Goal: Information Seeking & Learning: Learn about a topic

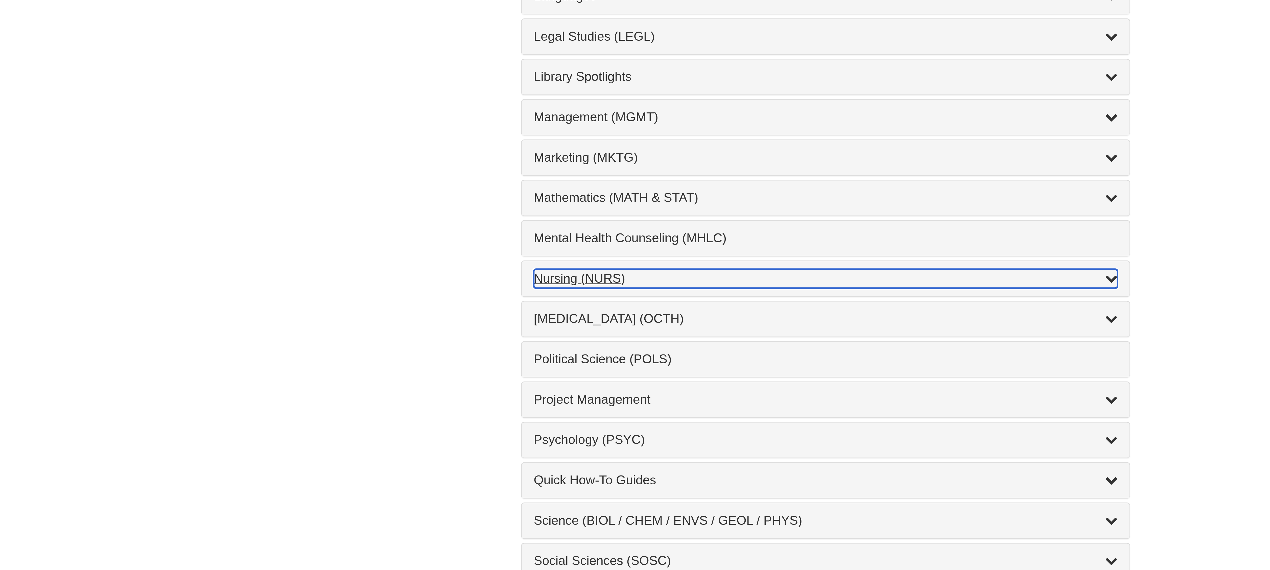
click at [544, 480] on div "Nursing (NURS) , 14 guides" at bounding box center [635, 477] width 186 height 6
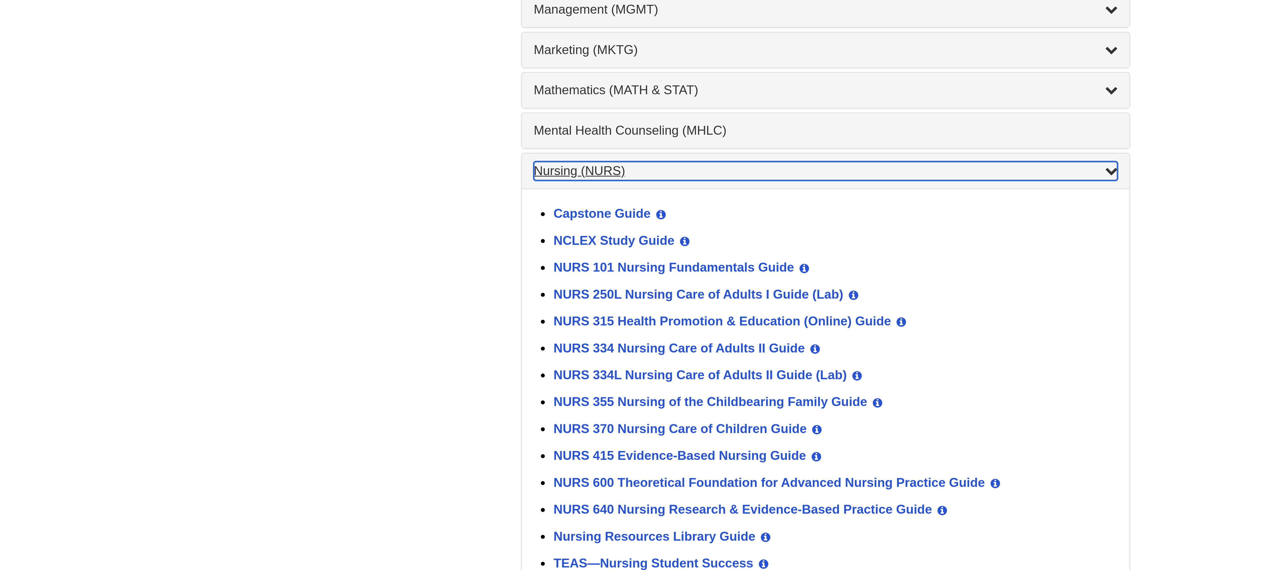
scroll to position [102, 0]
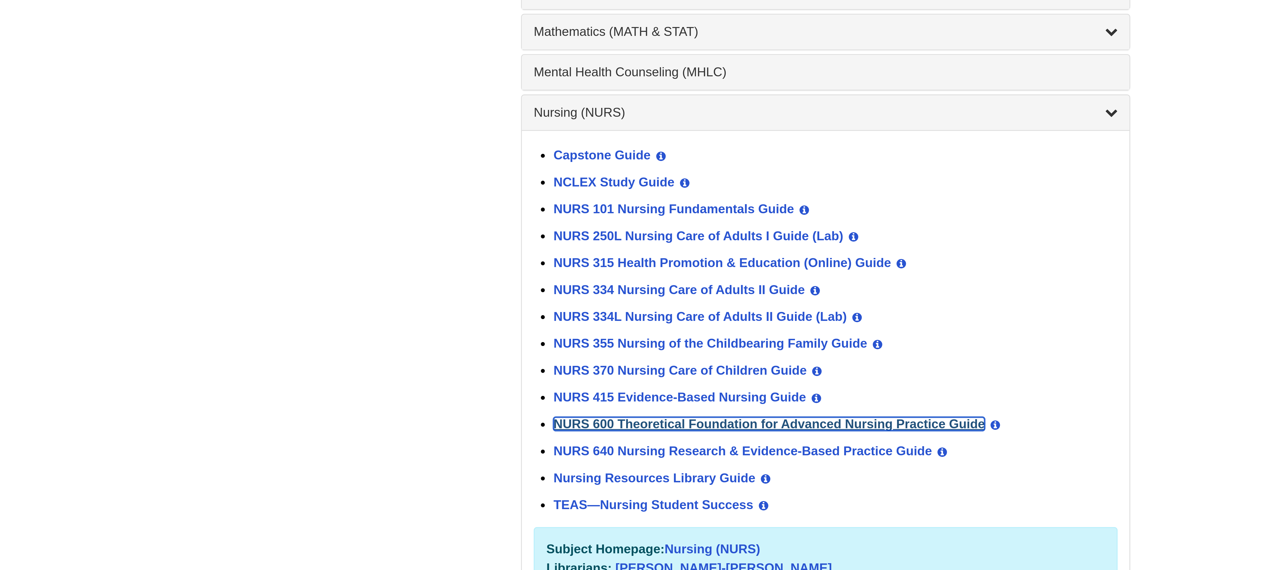
click at [574, 525] on link "NURS 600 Theoretical Foundation for Advanced Nursing Practice Guide" at bounding box center [617, 523] width 138 height 4
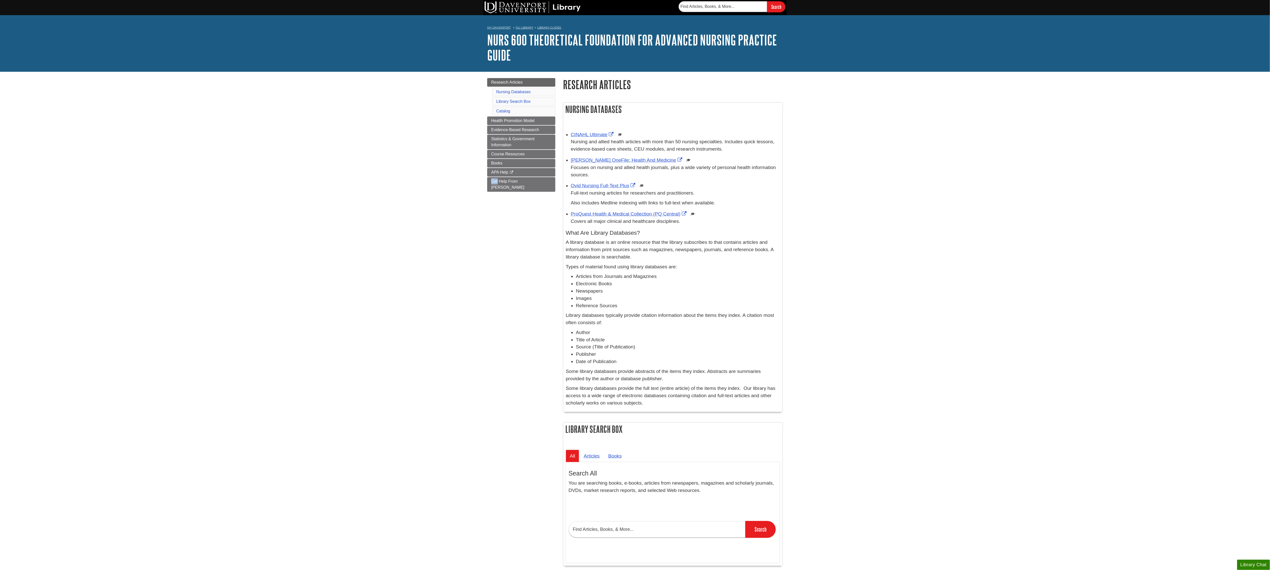
click at [383, 192] on body "Skip to Main Content Search My [PERSON_NAME] DU Library Library Guides NURS 600…" at bounding box center [635, 364] width 1270 height 728
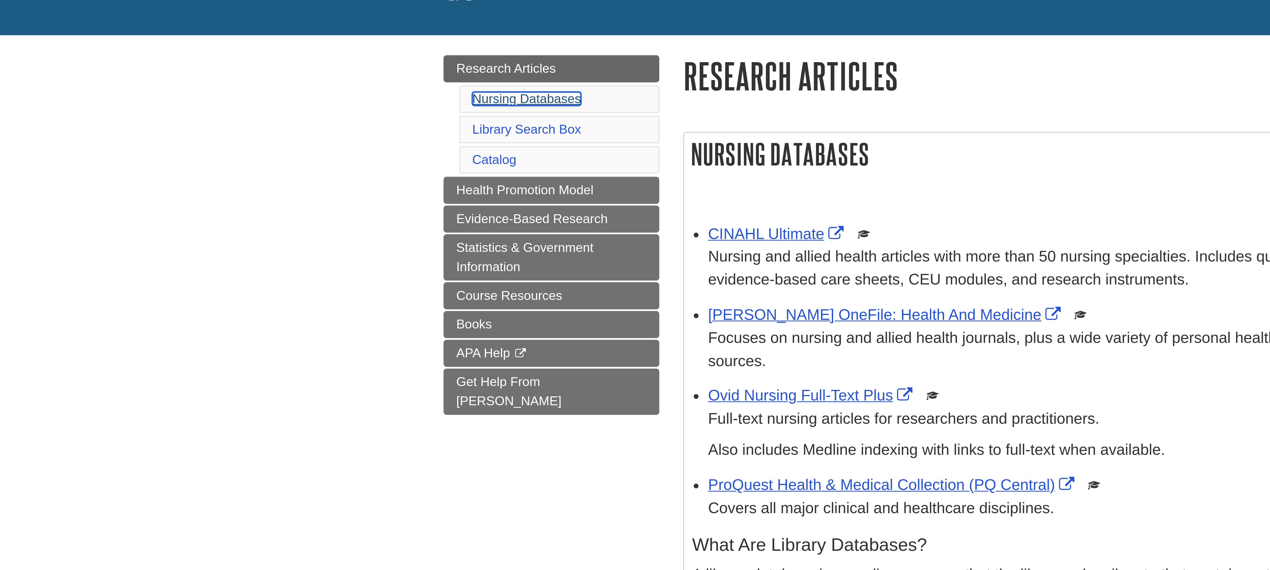
click at [498, 91] on link "Nursing Databases" at bounding box center [513, 92] width 34 height 4
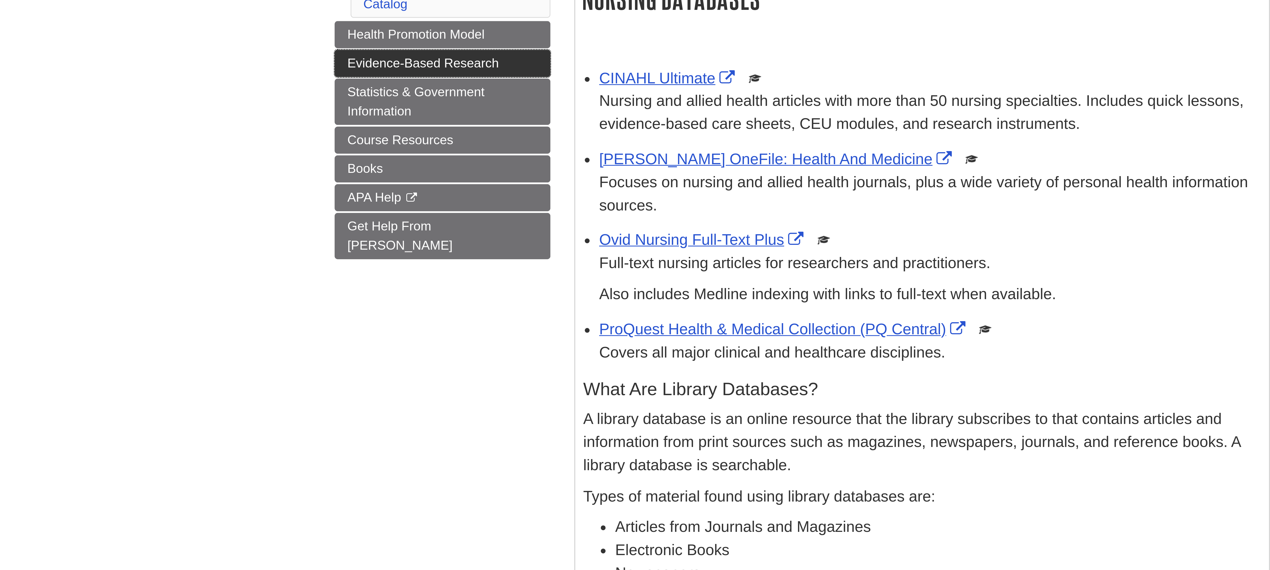
click at [508, 132] on span "Evidence-Based Research" at bounding box center [515, 130] width 48 height 4
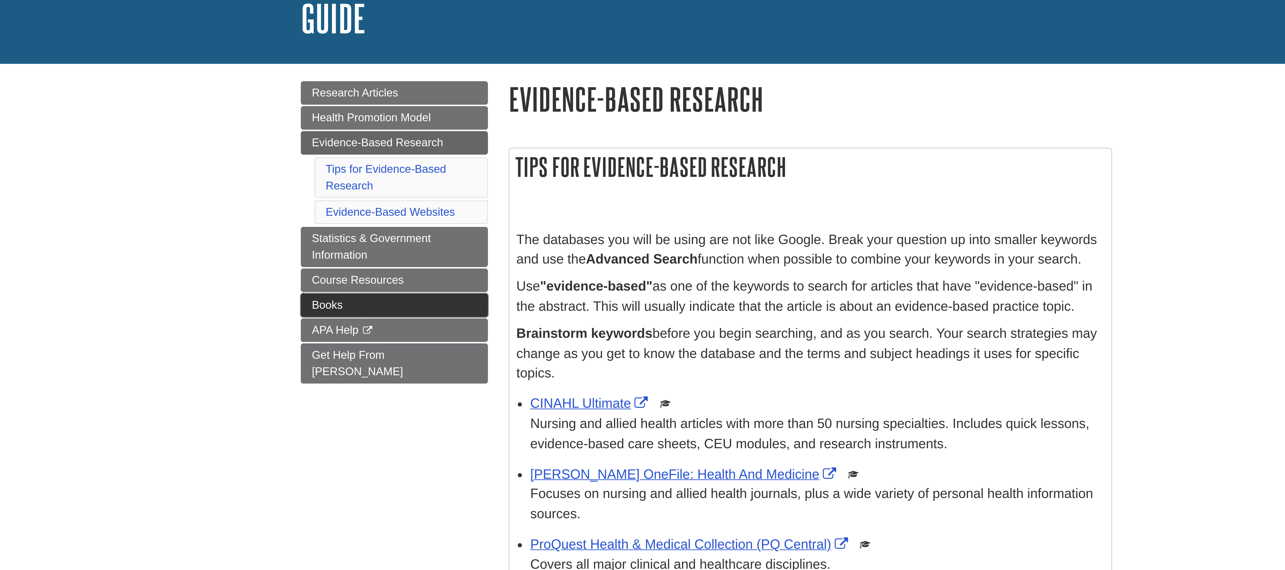
click at [513, 164] on link "Books" at bounding box center [529, 159] width 68 height 9
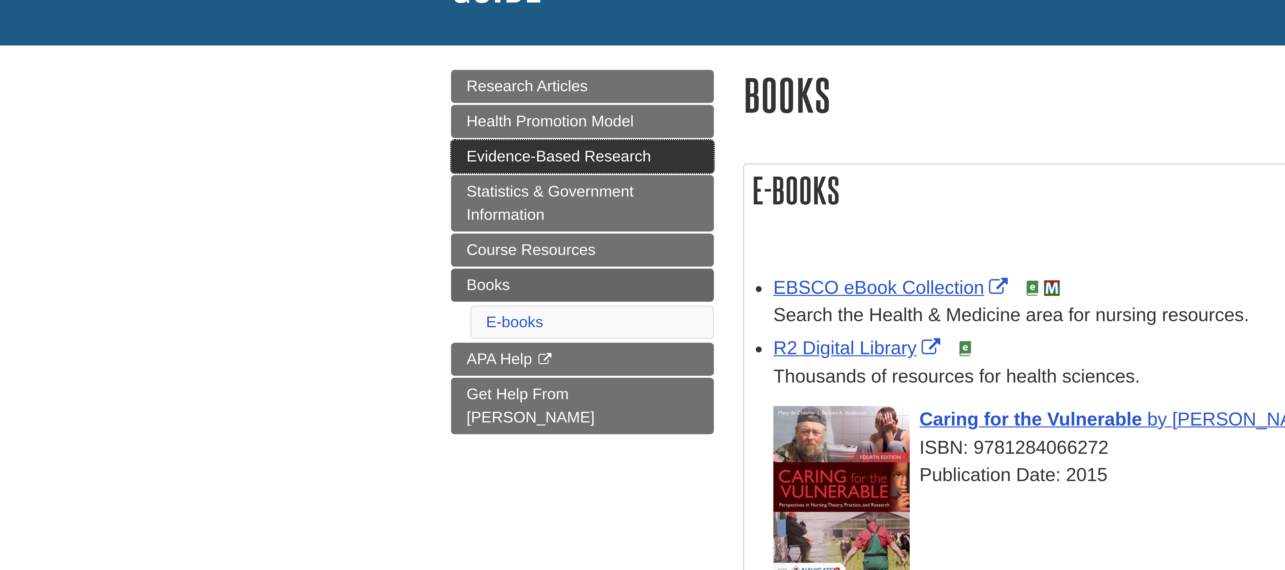
click at [499, 103] on span "Evidence-Based Research" at bounding box center [523, 100] width 48 height 4
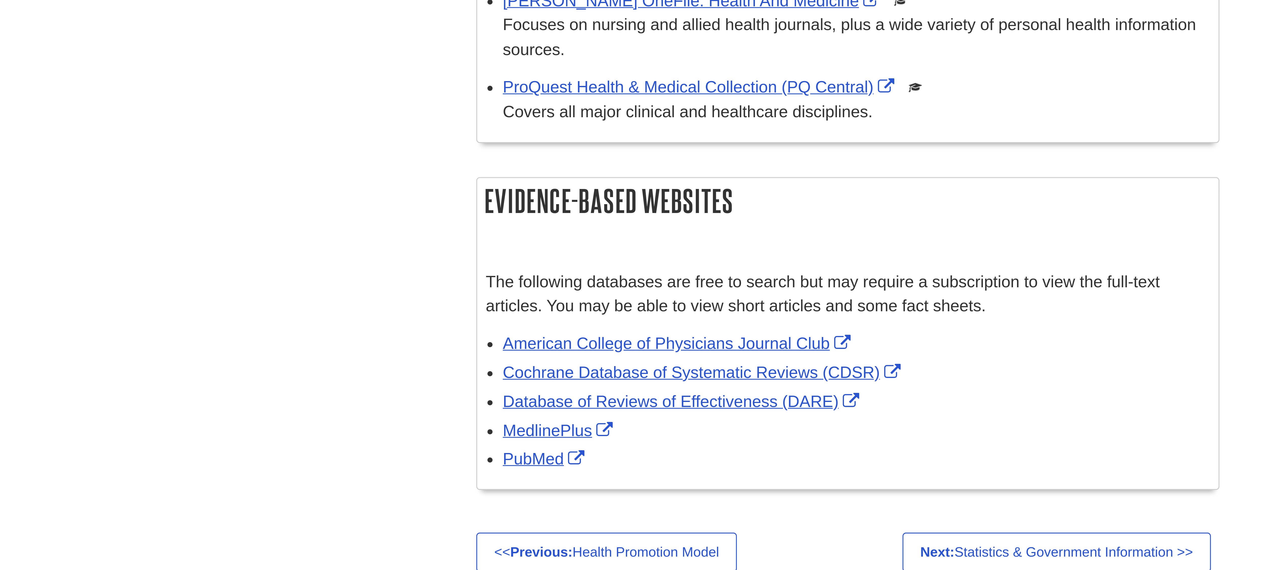
click at [537, 347] on div "Menu Research Articles Health Promotion Model Evidence-Based Research Tips for …" at bounding box center [642, 232] width 303 height 321
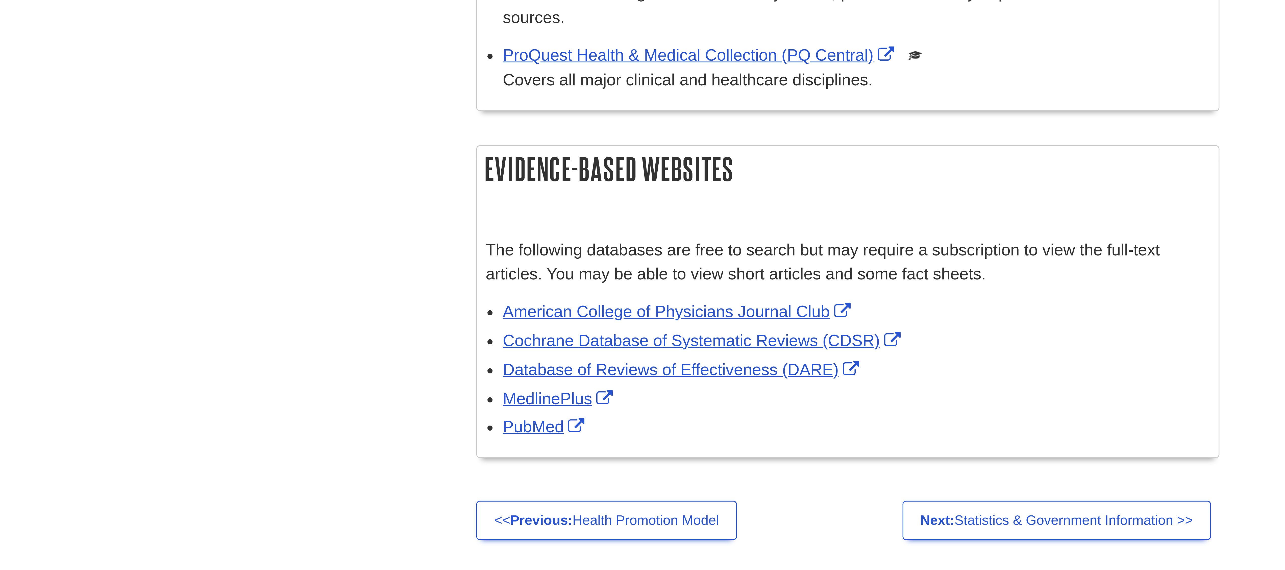
click at [586, 334] on span "Cochrane Database of Systematic Reviews (CDSR)" at bounding box center [638, 330] width 119 height 5
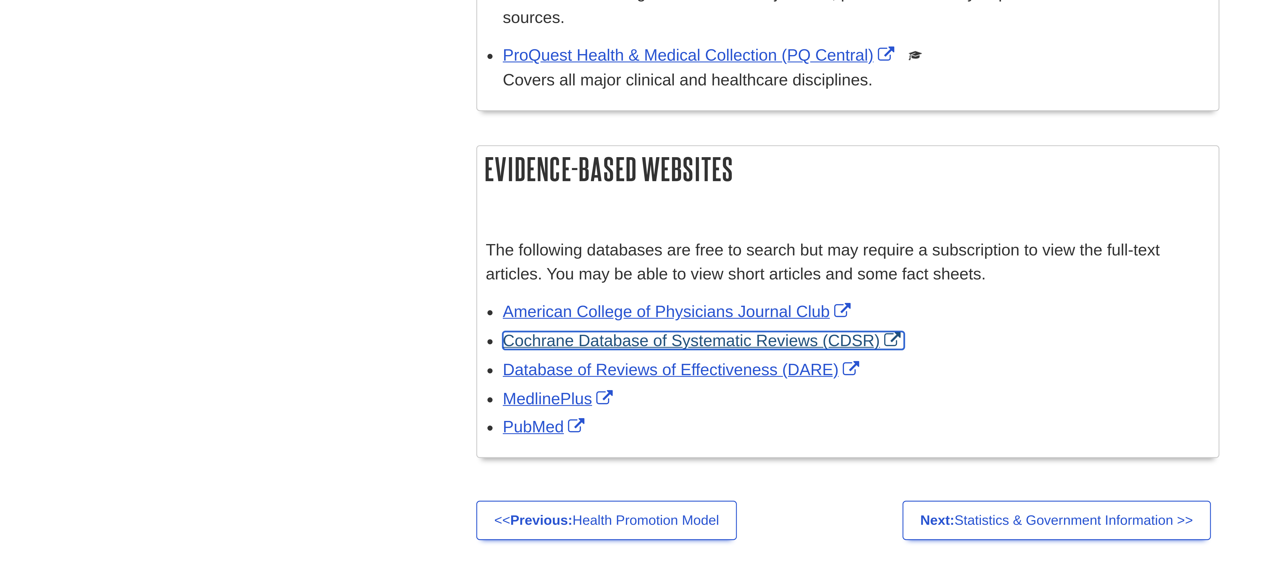
click at [583, 333] on link "Cochrane Database of Systematic Reviews (CDSR)" at bounding box center [638, 330] width 119 height 5
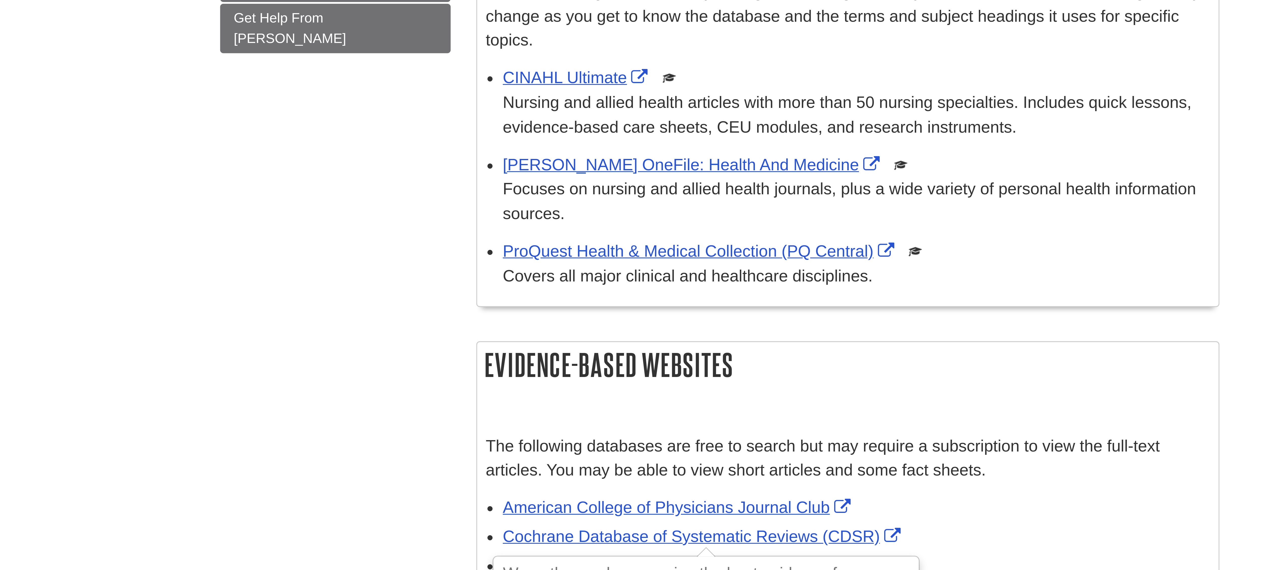
click at [538, 257] on div "Menu Research Articles Health Promotion Model Evidence-Based Research Tips for …" at bounding box center [642, 232] width 303 height 321
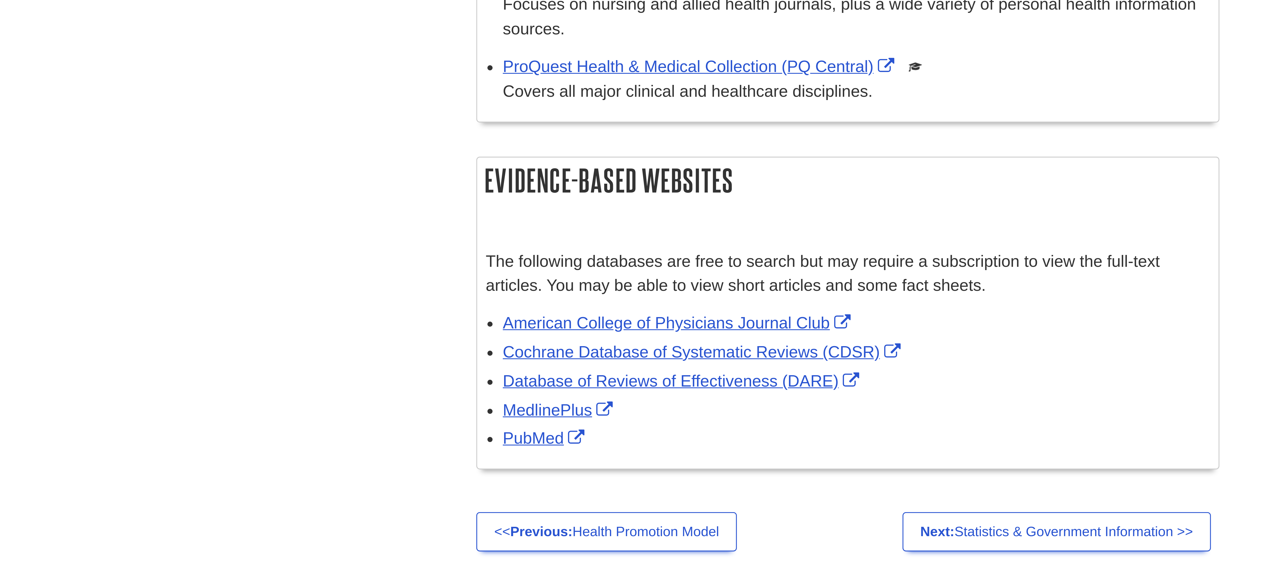
click at [538, 294] on div "Menu Research Articles Health Promotion Model Evidence-Based Research Tips for …" at bounding box center [642, 232] width 303 height 321
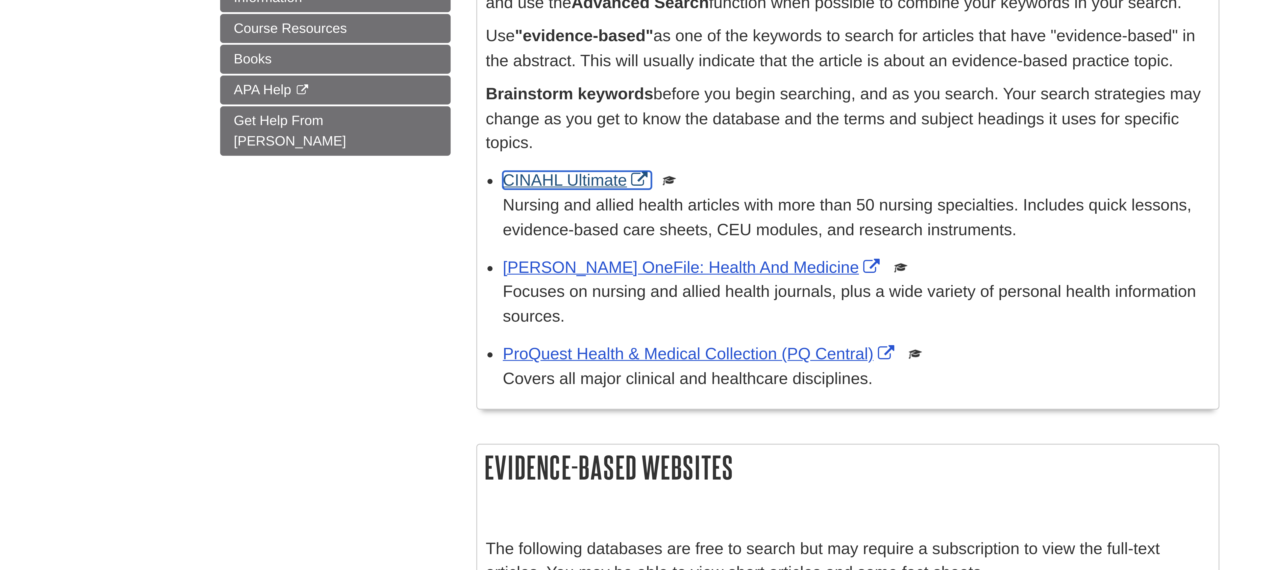
click at [598, 193] on link "CINAHL Ultimate" at bounding box center [601, 195] width 44 height 5
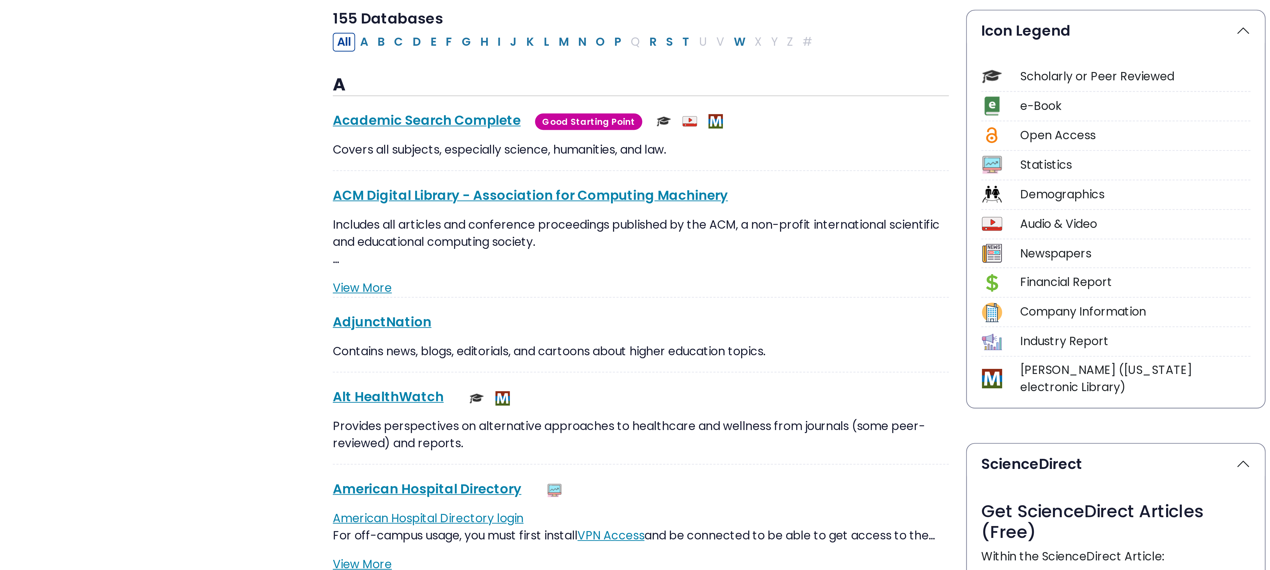
click at [537, 133] on button "J" at bounding box center [535, 133] width 6 height 7
select select "Database Subject Filter"
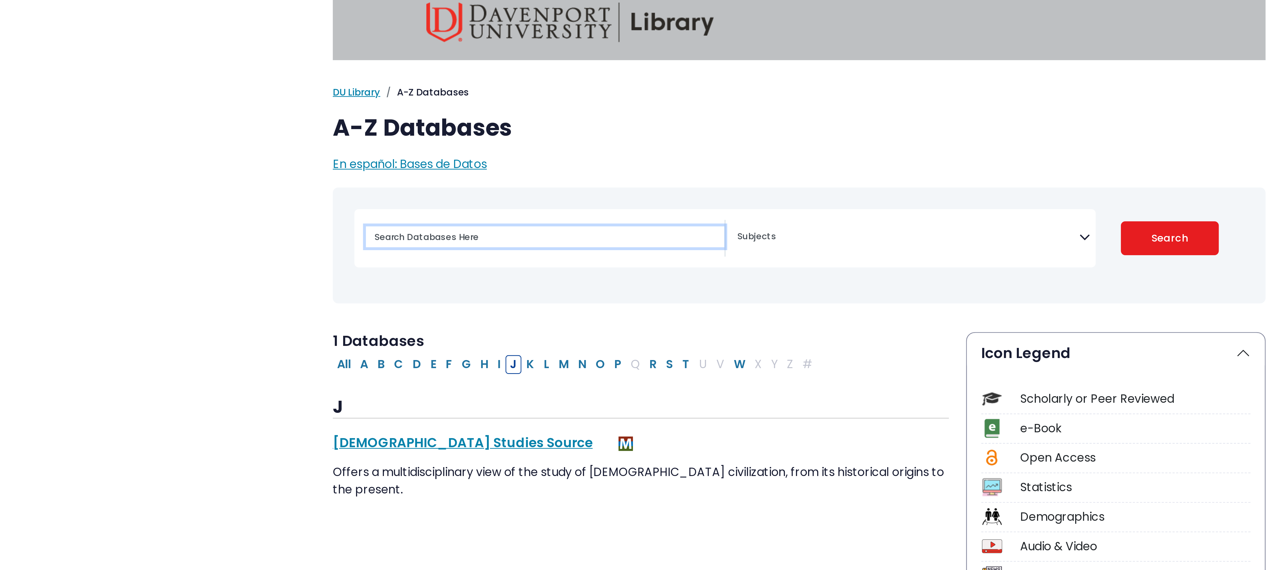
click at [500, 85] on input "Search database by title or keyword" at bounding box center [546, 88] width 126 height 7
type input "JOANNA BRIGGS"
click at [748, 83] on button "Search" at bounding box center [765, 89] width 35 height 12
select select "Database Subject Filter"
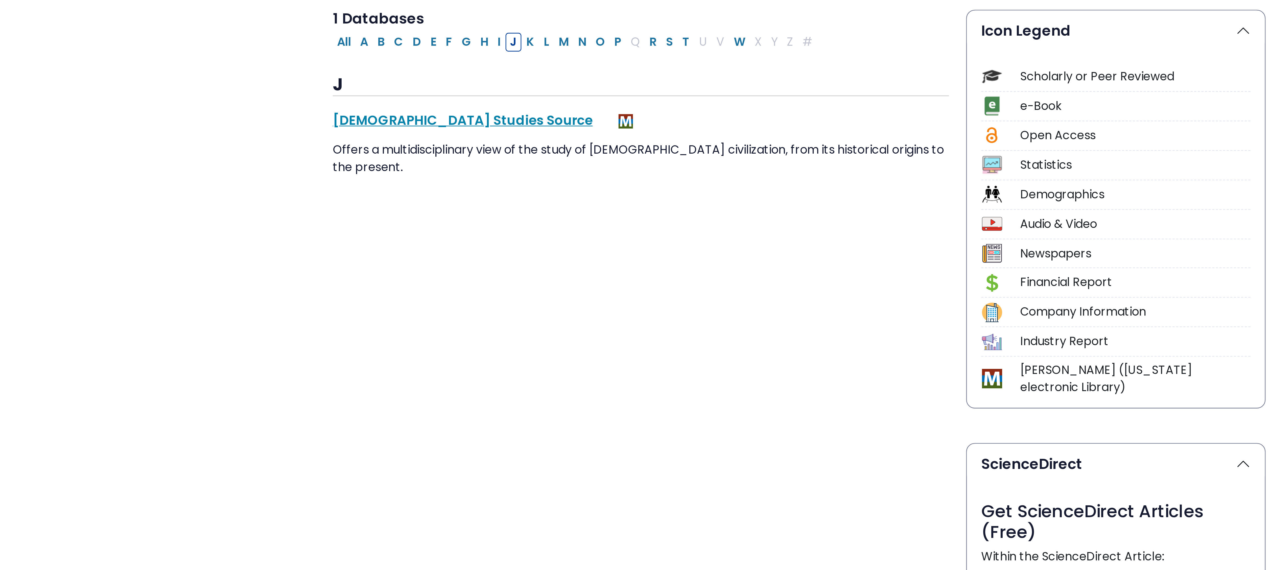
select select "Database Subject Filter"
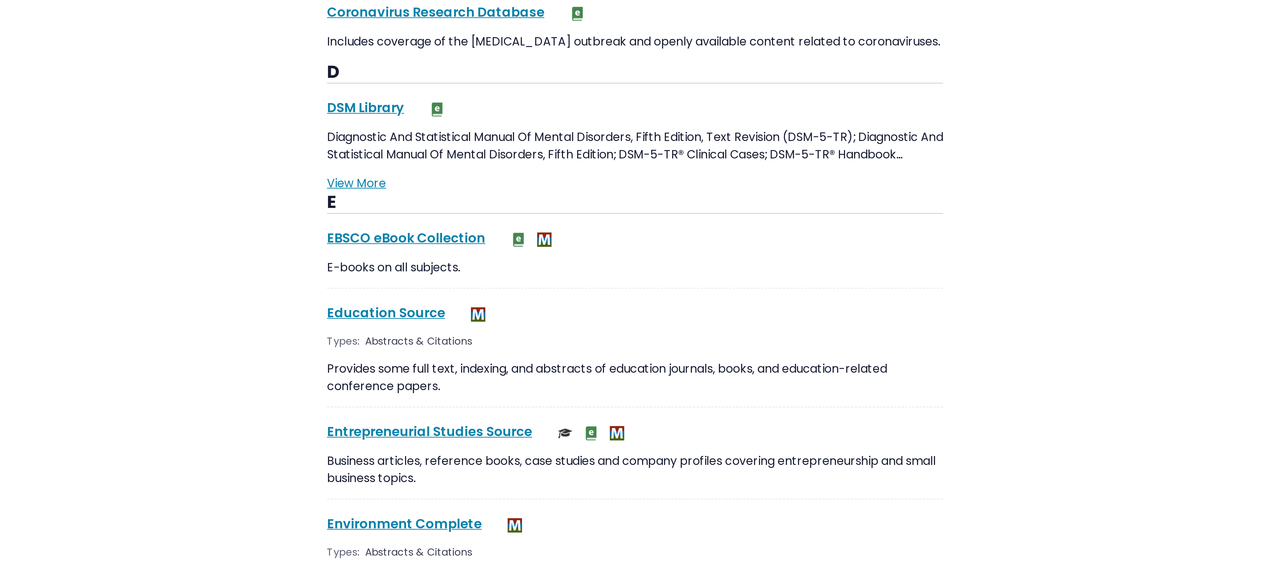
scroll to position [336, 0]
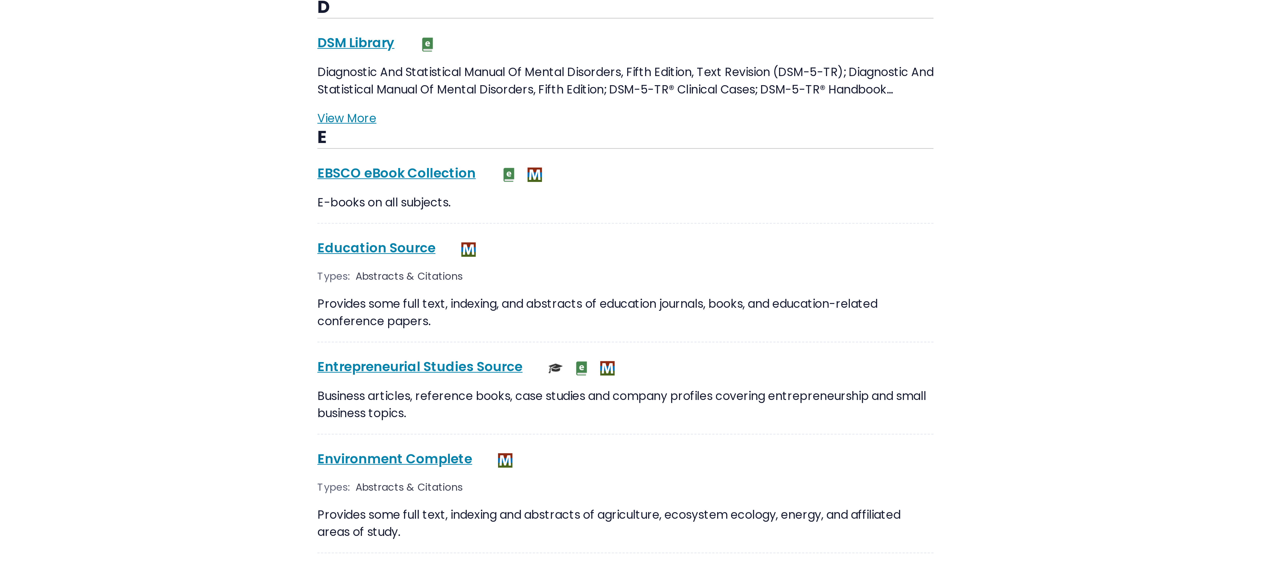
scroll to position [356, 0]
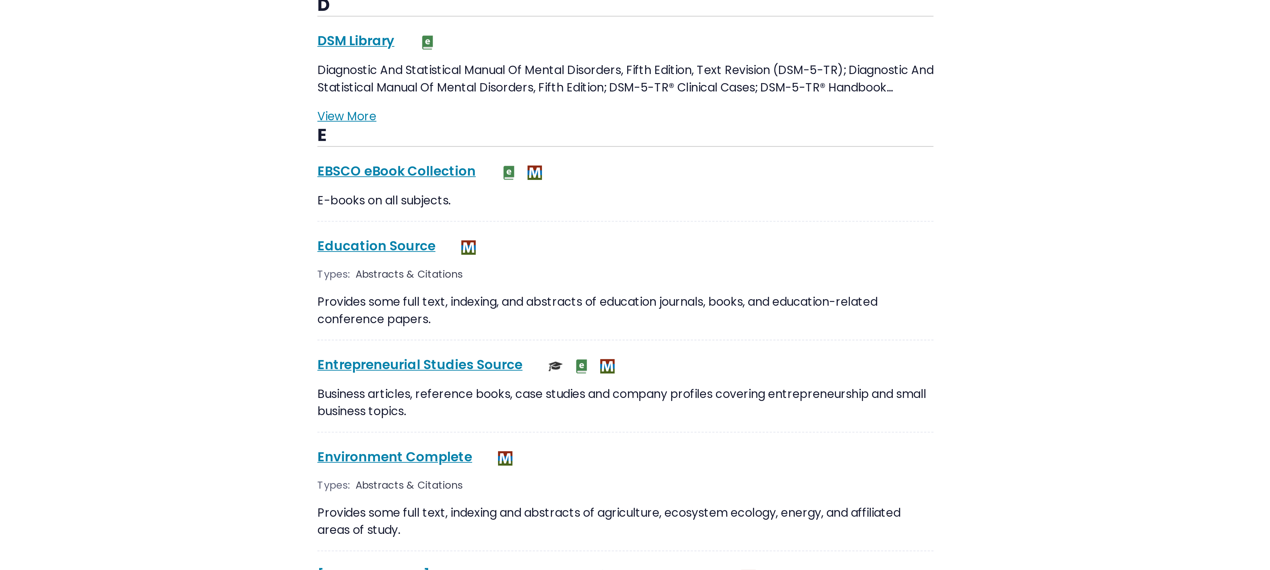
click at [477, 433] on link "EBSCO eBook Collection This link opens in a new window" at bounding box center [499, 429] width 56 height 6
